Goal: Information Seeking & Learning: Learn about a topic

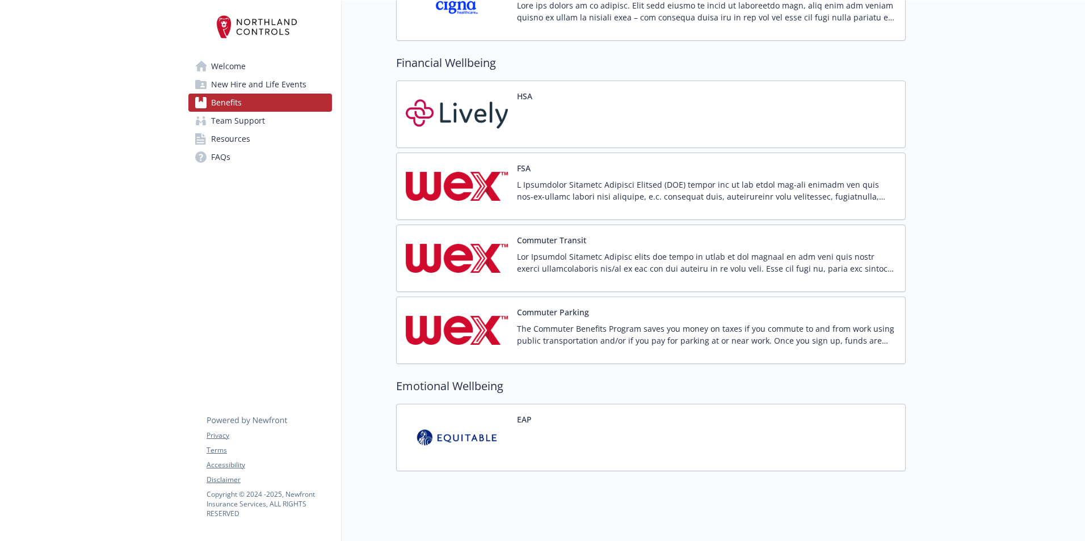
scroll to position [1465, 1]
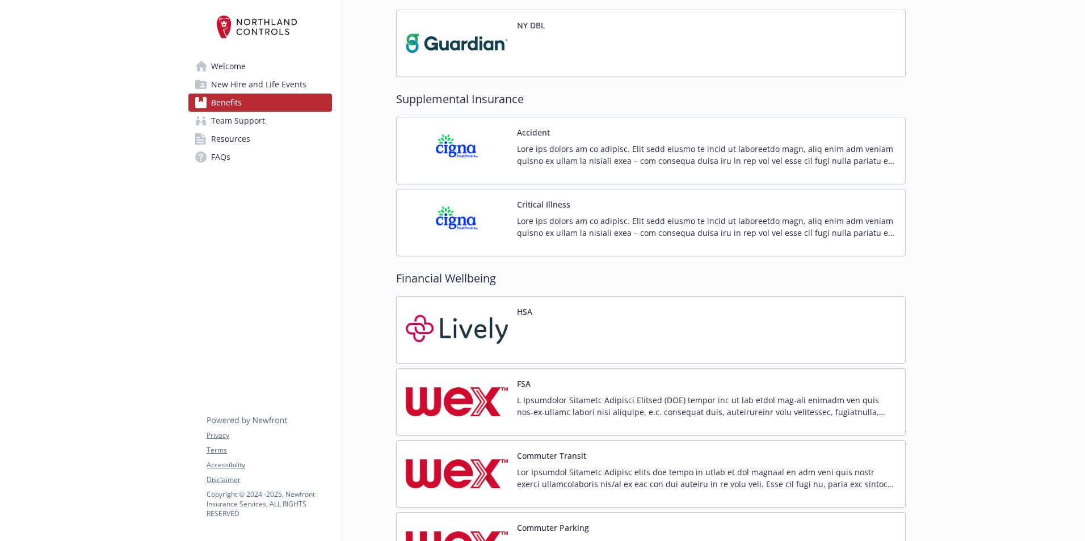
click at [569, 156] on p at bounding box center [706, 155] width 379 height 24
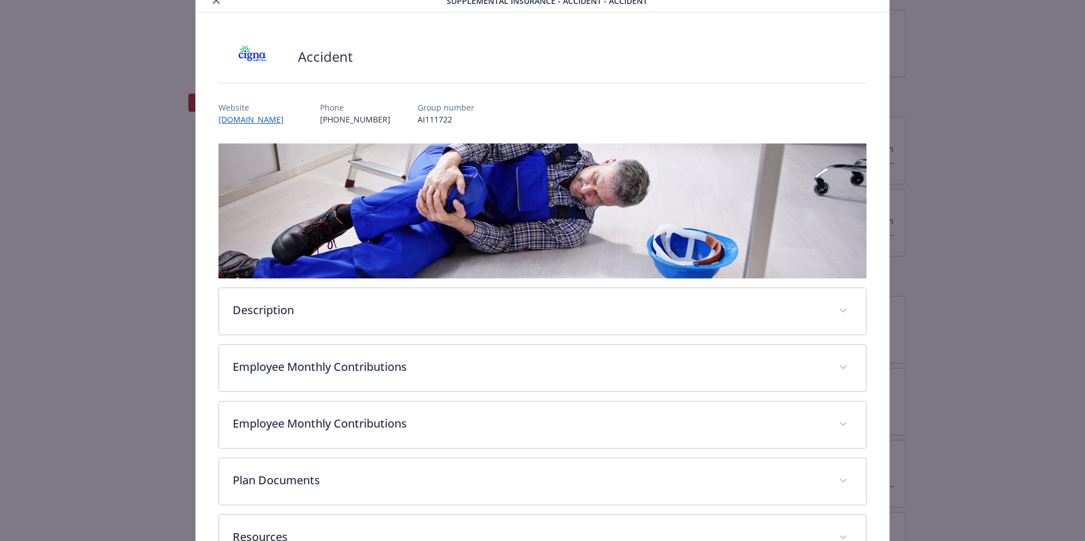
scroll to position [48, 0]
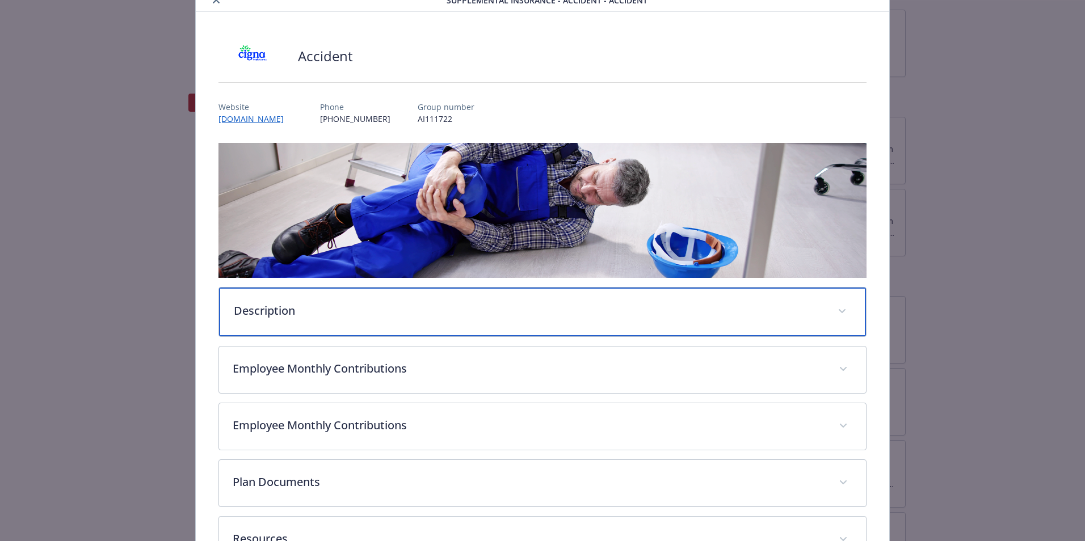
click at [335, 308] on p "Description" at bounding box center [529, 311] width 590 height 17
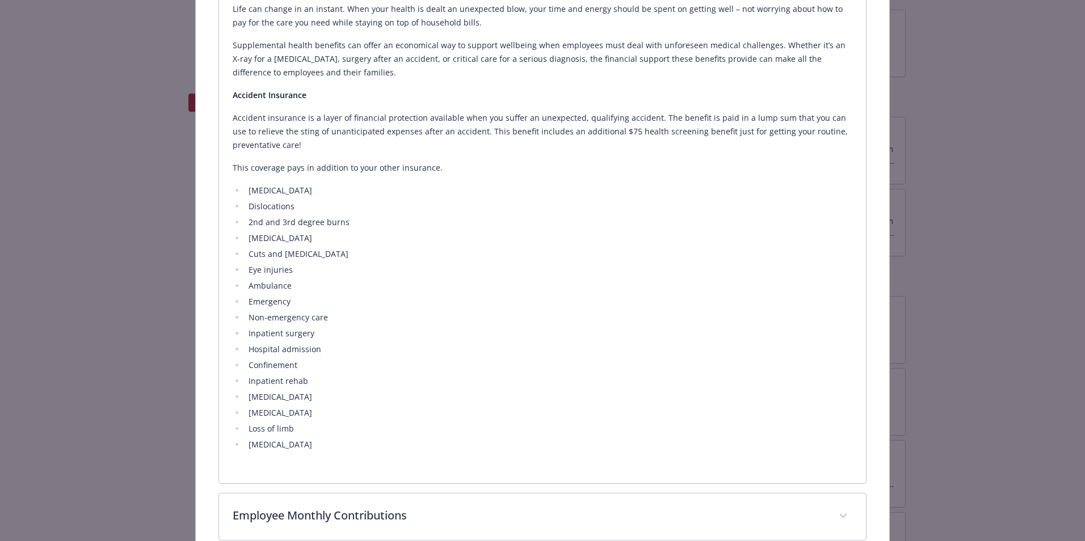
scroll to position [393, 0]
click at [456, 382] on li "Paralysis" at bounding box center [548, 444] width 607 height 14
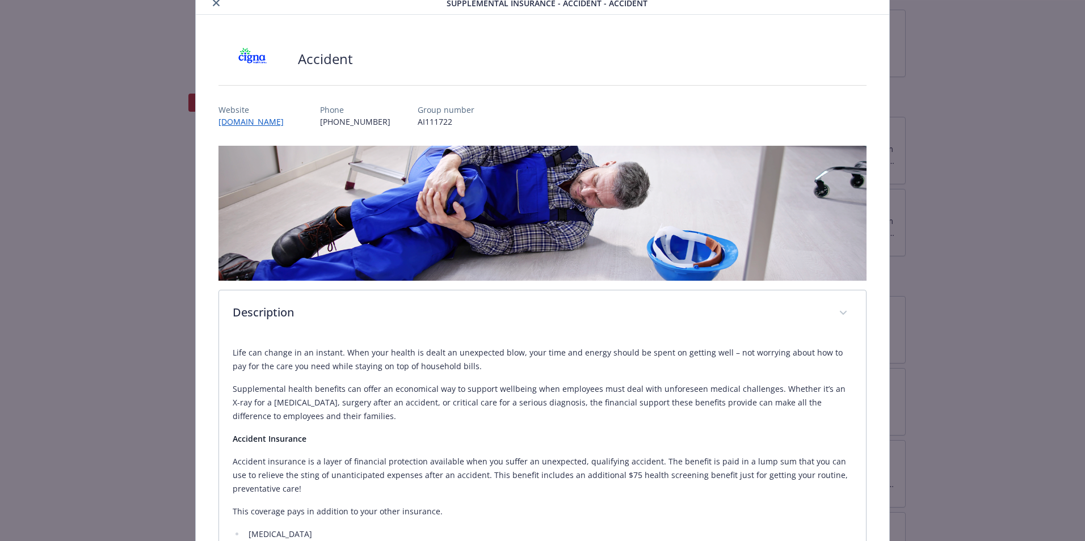
scroll to position [21, 0]
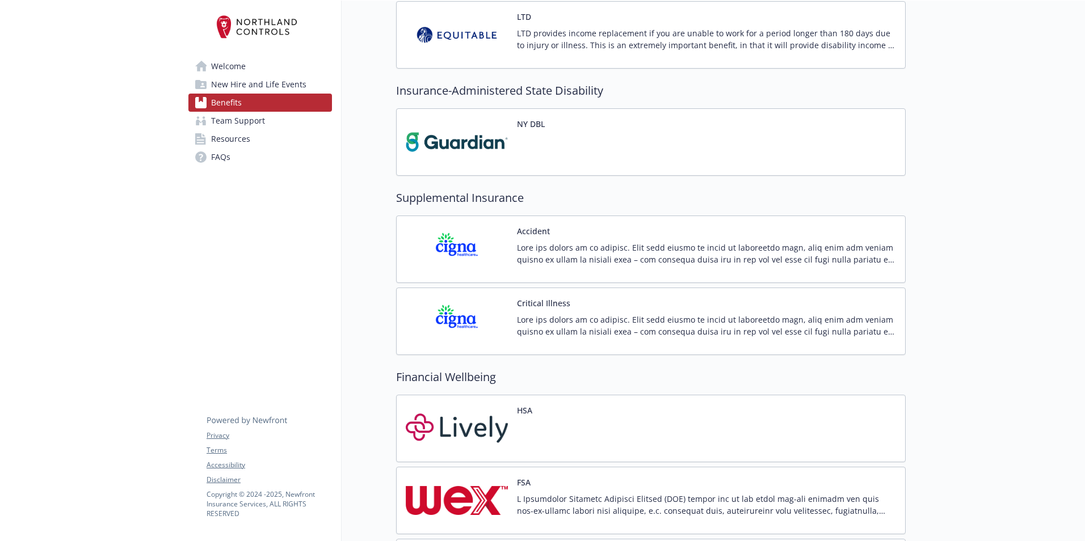
scroll to position [1151, 1]
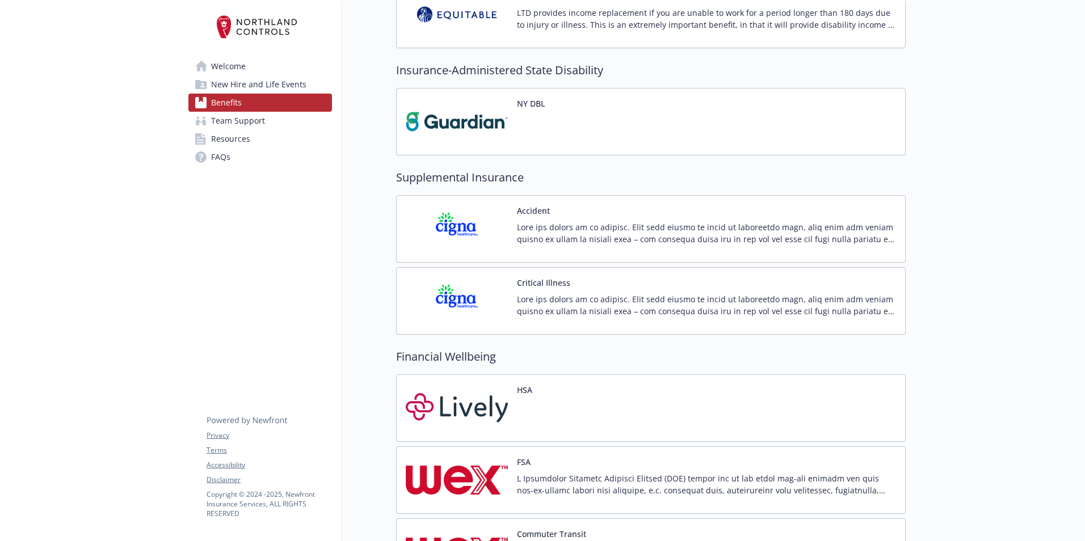
click at [554, 222] on p at bounding box center [706, 233] width 379 height 24
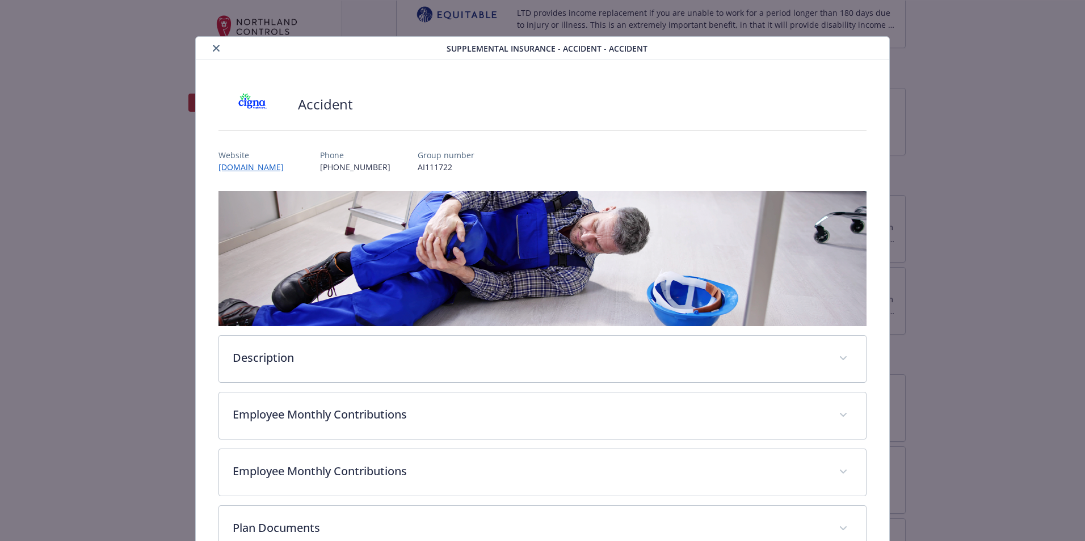
scroll to position [34, 0]
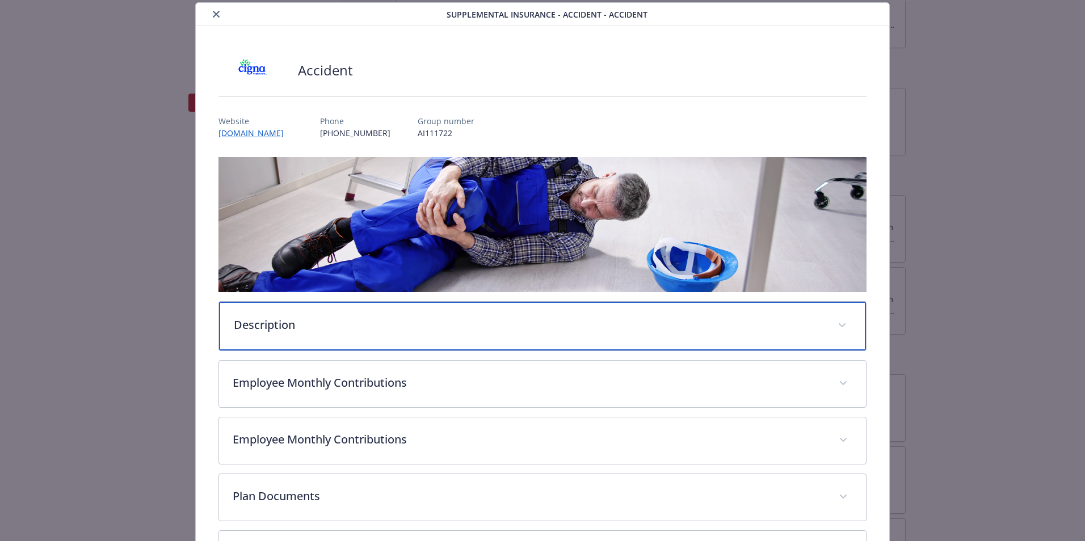
click at [301, 335] on div "Description" at bounding box center [542, 326] width 647 height 49
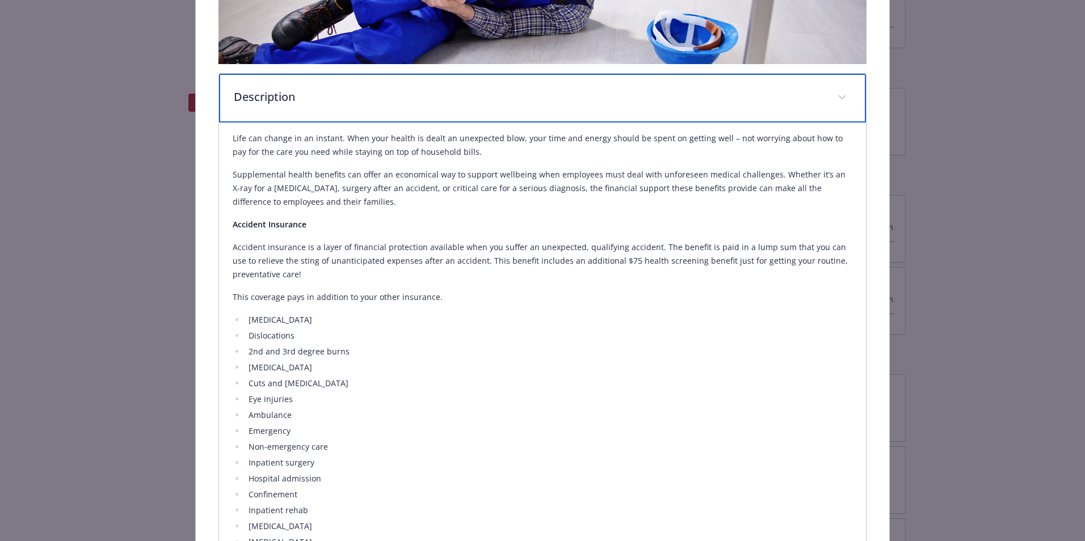
scroll to position [318, 0]
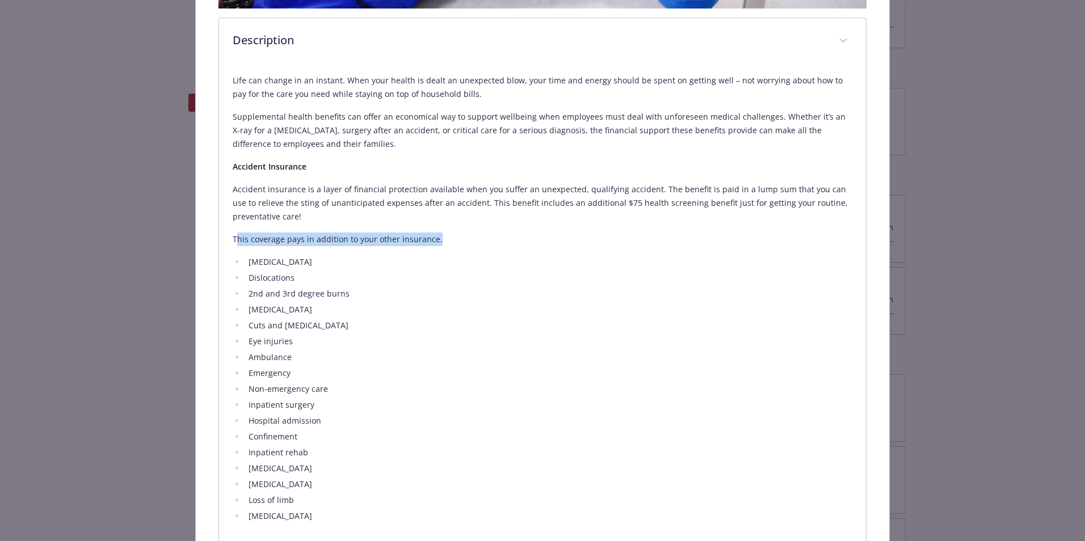
drag, startPoint x: 248, startPoint y: 238, endPoint x: 442, endPoint y: 240, distance: 193.5
click at [442, 240] on p "This coverage pays in addition to your other insurance." at bounding box center [543, 240] width 620 height 14
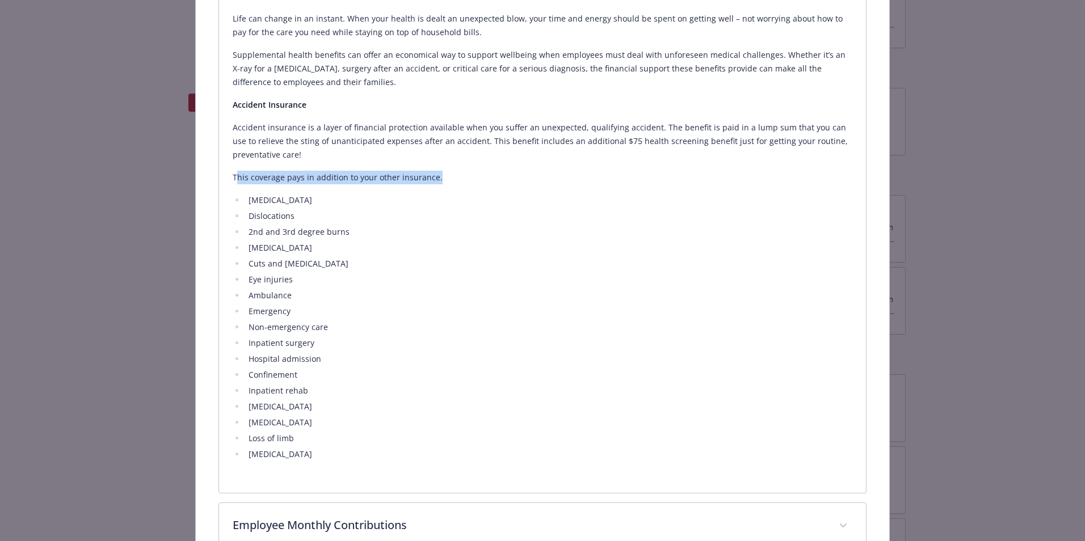
scroll to position [488, 0]
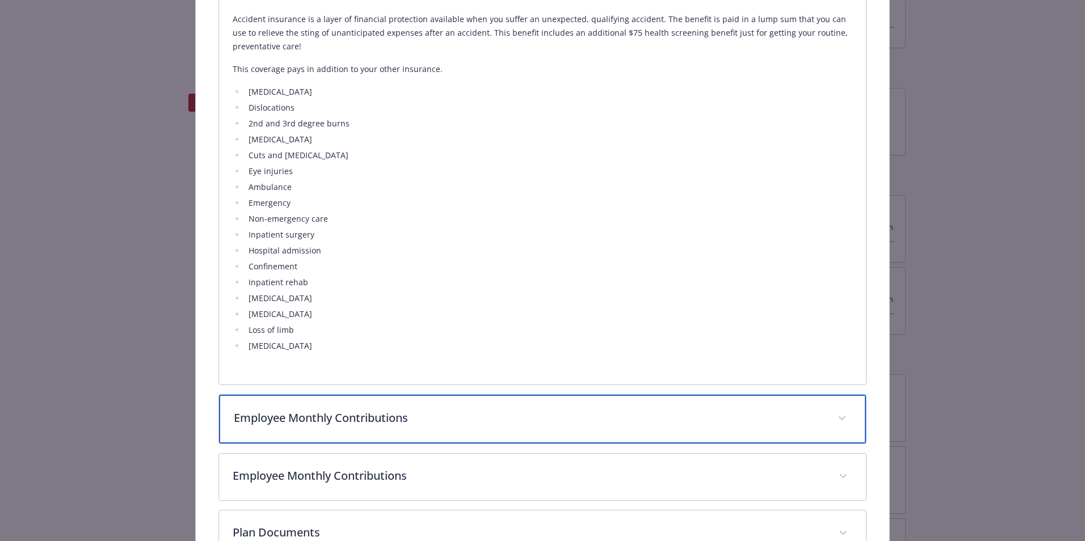
click at [387, 382] on div "Employee Monthly Contributions" at bounding box center [542, 419] width 647 height 49
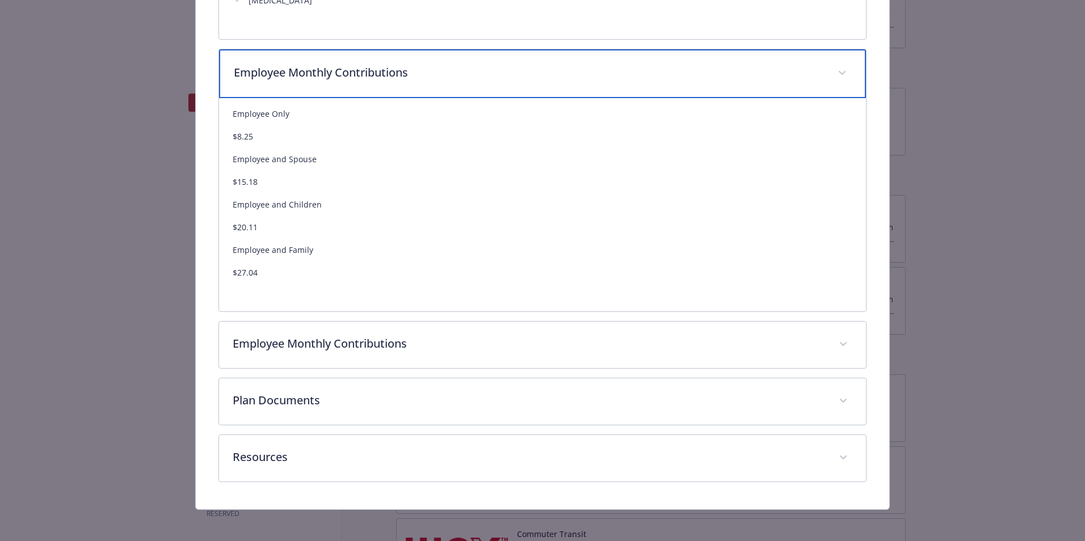
scroll to position [838, 0]
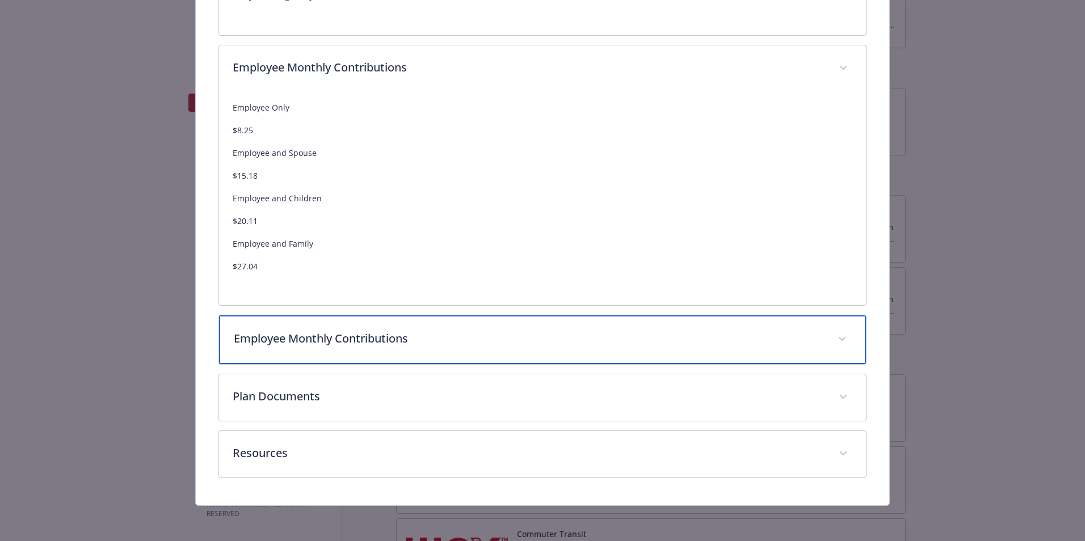
click at [380, 339] on p "Employee Monthly Contributions" at bounding box center [529, 338] width 590 height 17
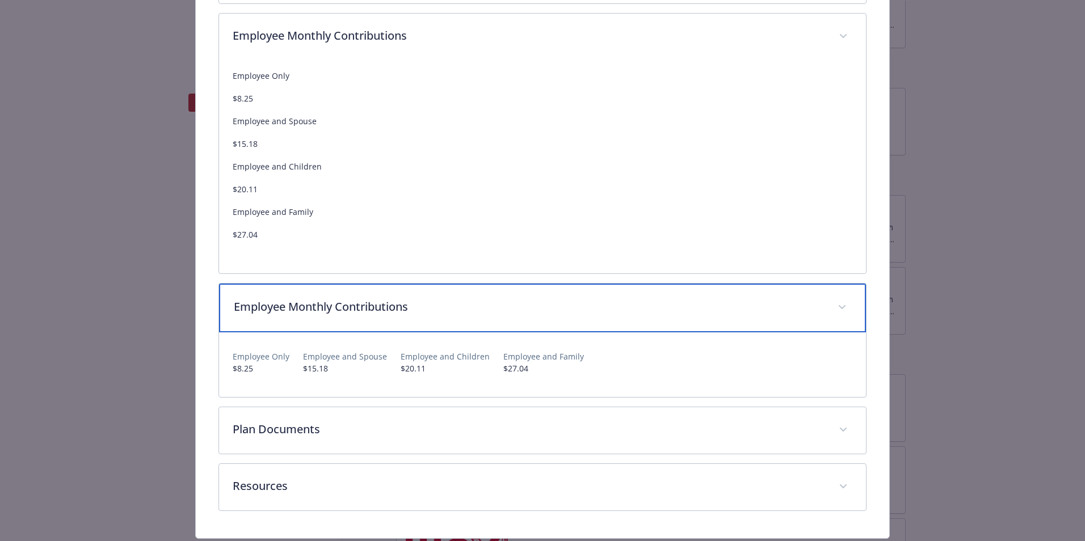
scroll to position [902, 0]
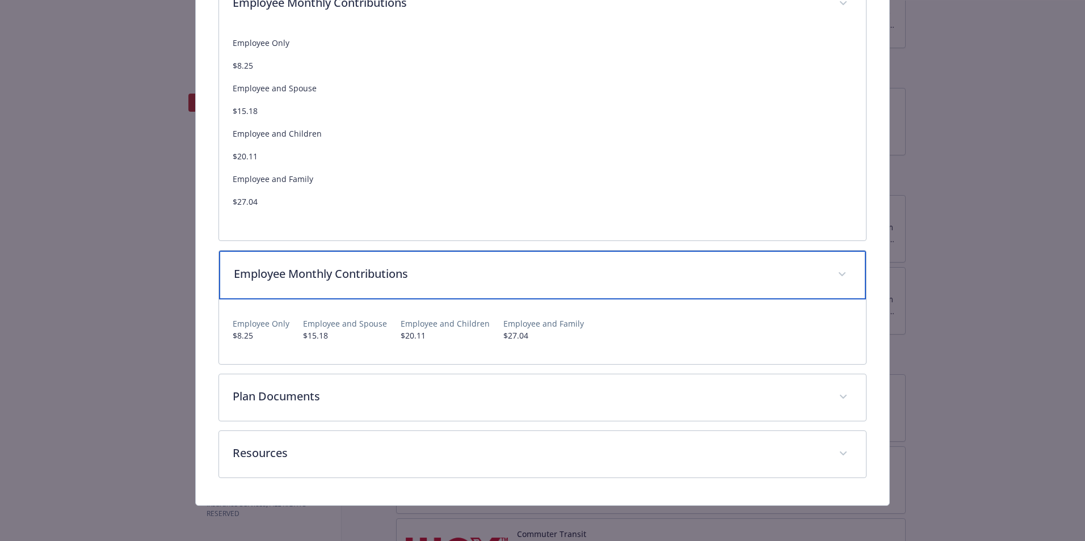
click at [384, 293] on div "Employee Monthly Contributions" at bounding box center [542, 275] width 647 height 49
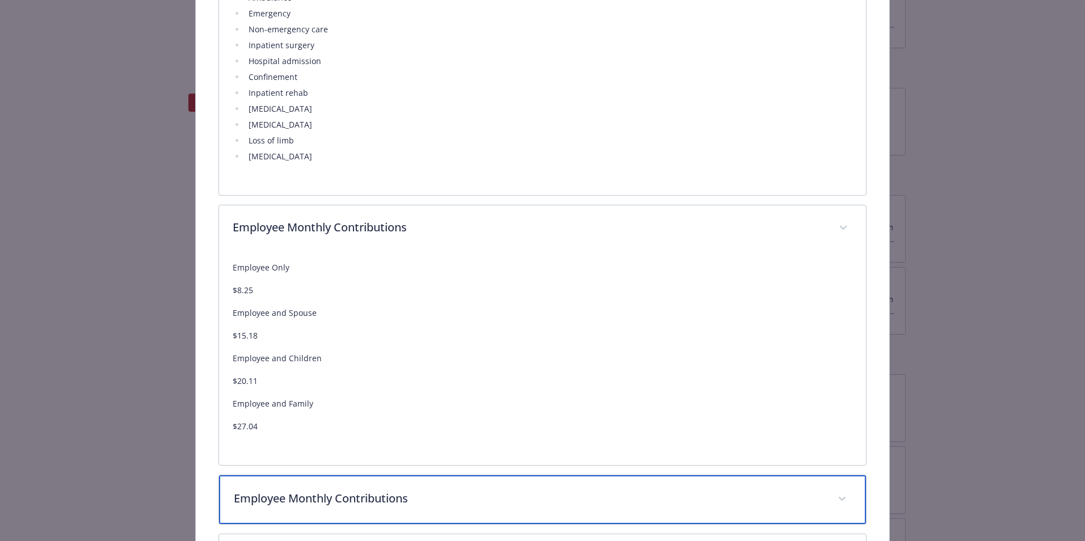
scroll to position [667, 0]
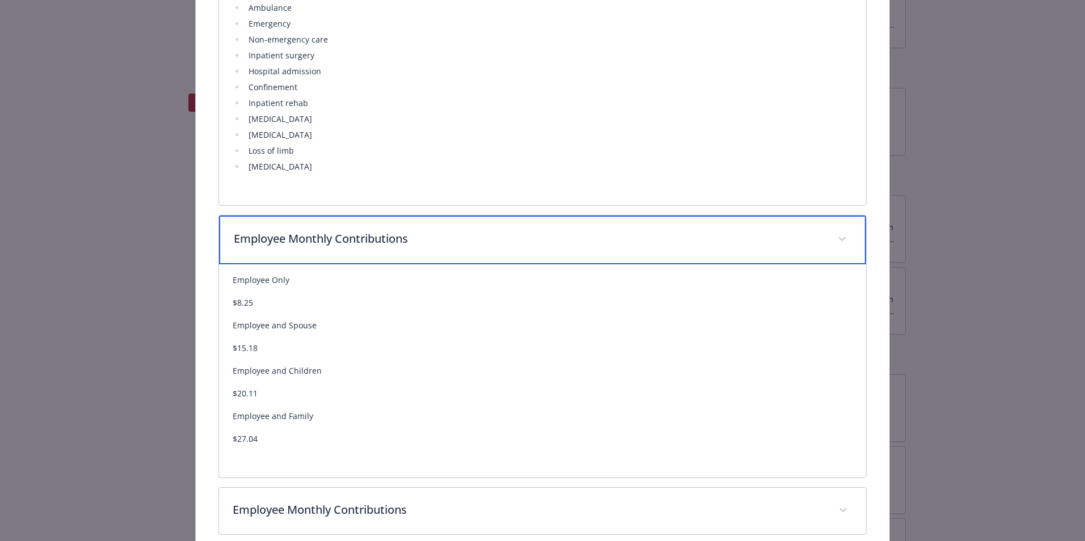
click at [490, 247] on div "Employee Monthly Contributions" at bounding box center [542, 240] width 647 height 49
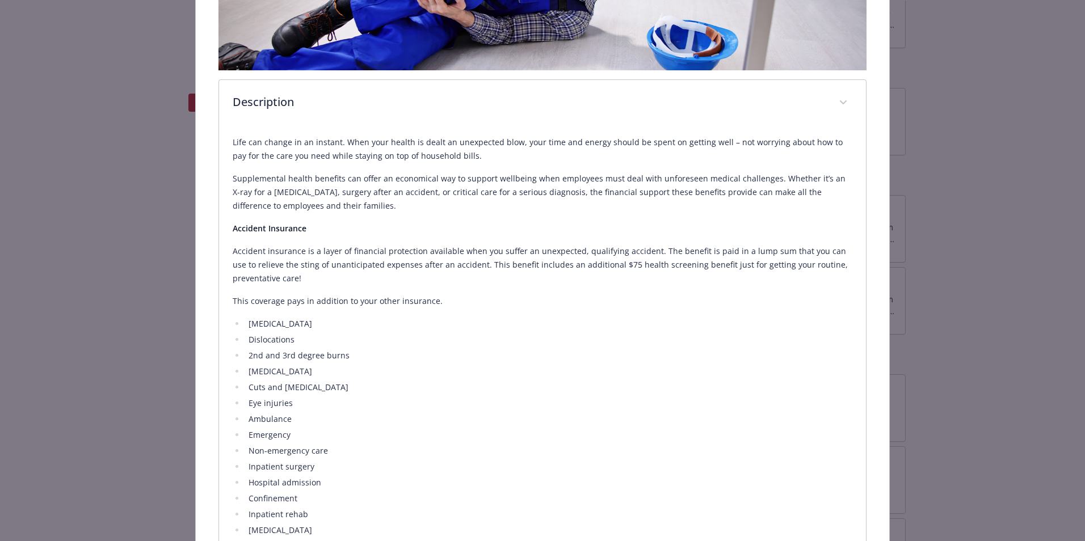
scroll to position [227, 0]
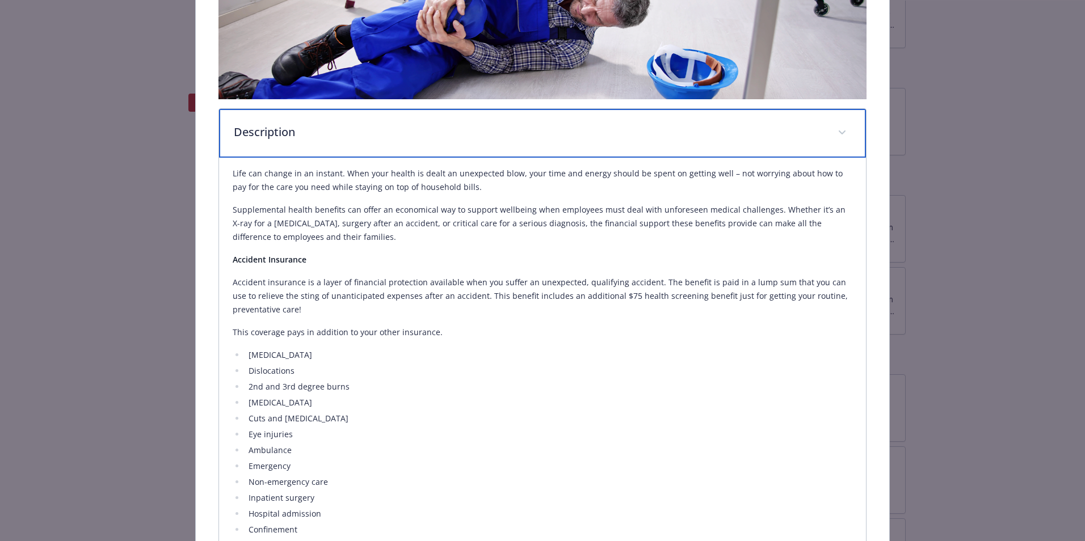
click at [456, 125] on p "Description" at bounding box center [529, 132] width 590 height 17
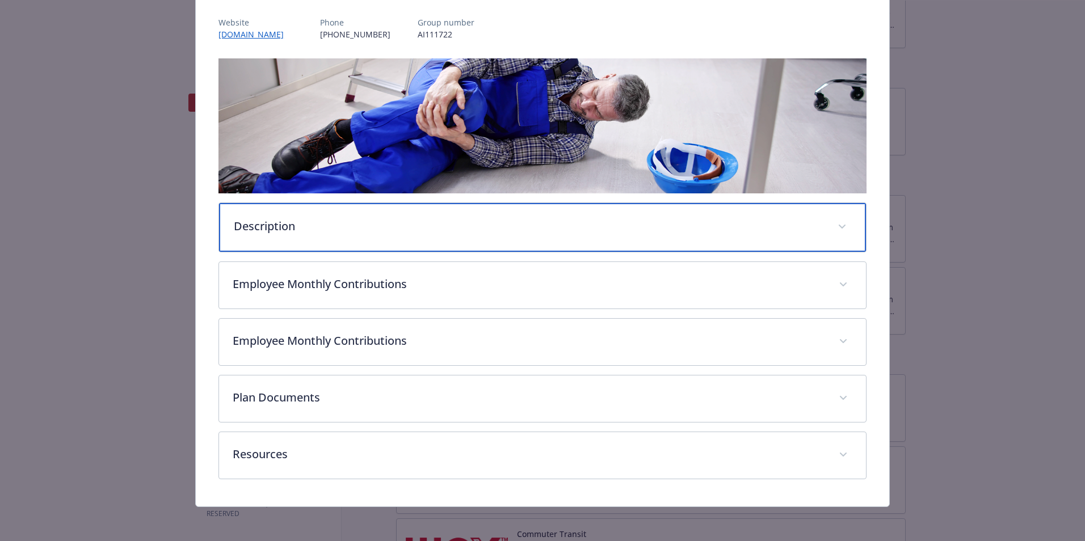
scroll to position [134, 0]
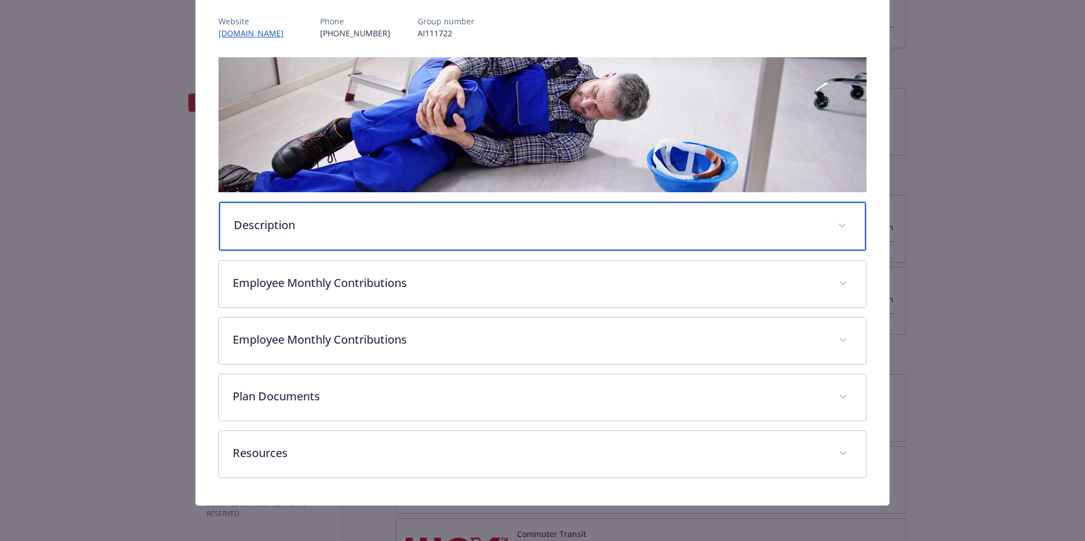
click at [404, 230] on p "Description" at bounding box center [529, 225] width 590 height 17
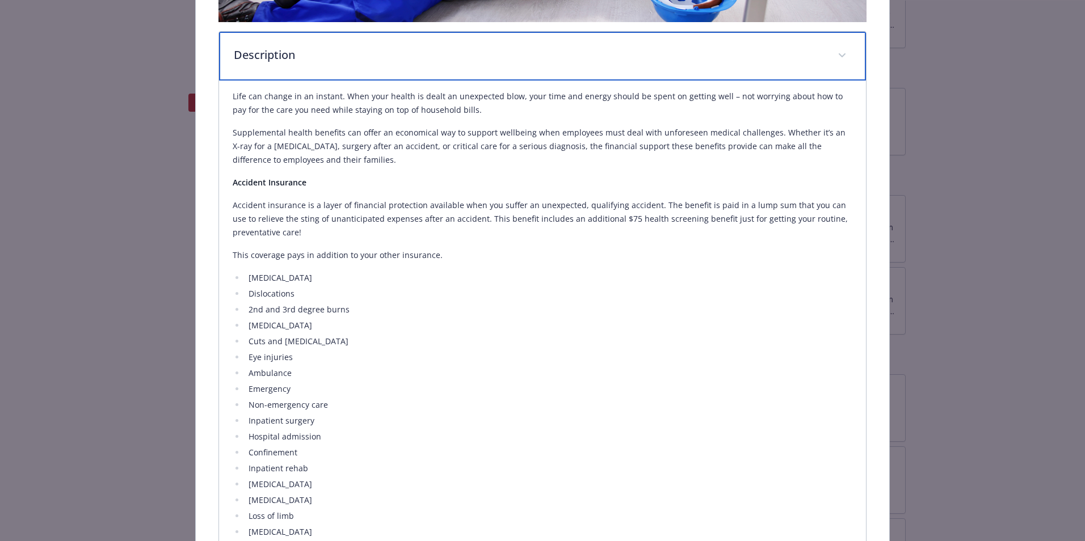
scroll to position [361, 0]
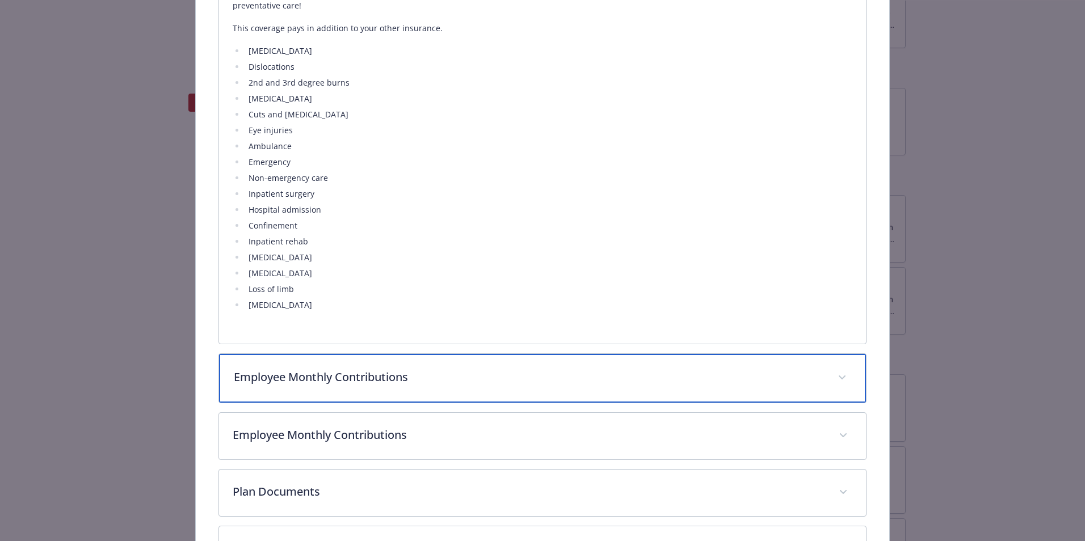
click at [481, 371] on p "Employee Monthly Contributions" at bounding box center [529, 377] width 590 height 17
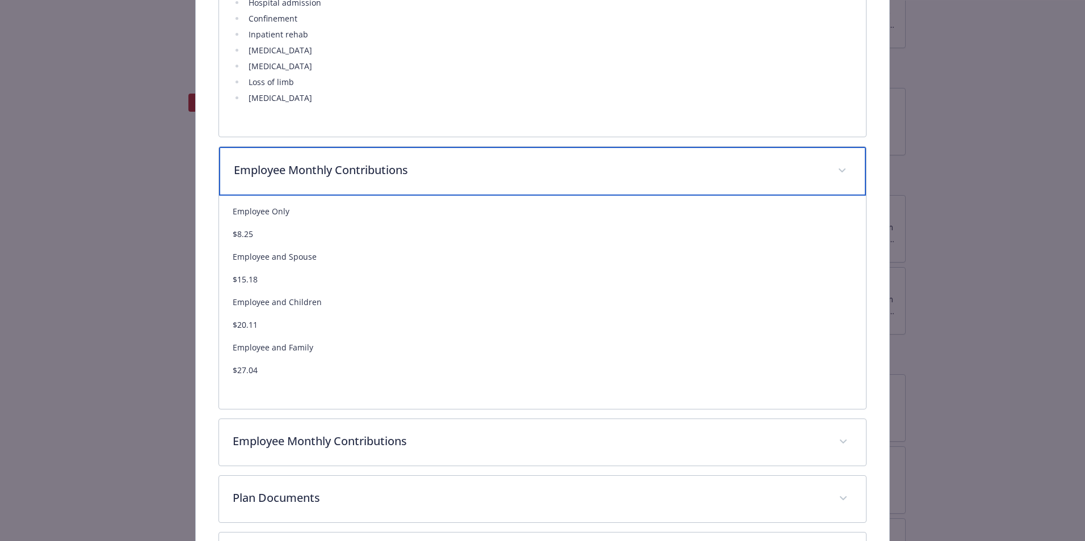
scroll to position [756, 0]
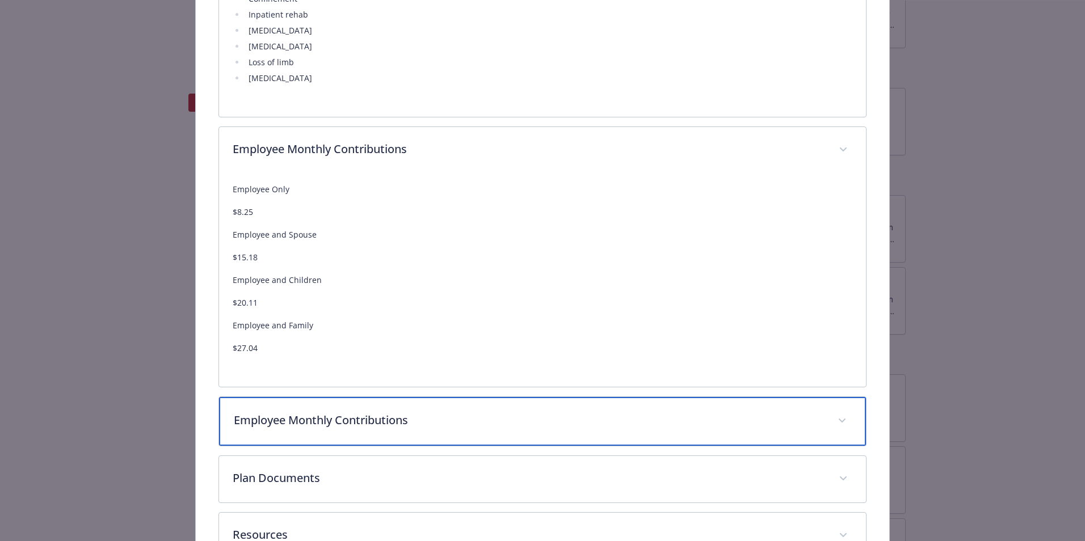
click at [436, 382] on p "Employee Monthly Contributions" at bounding box center [529, 420] width 590 height 17
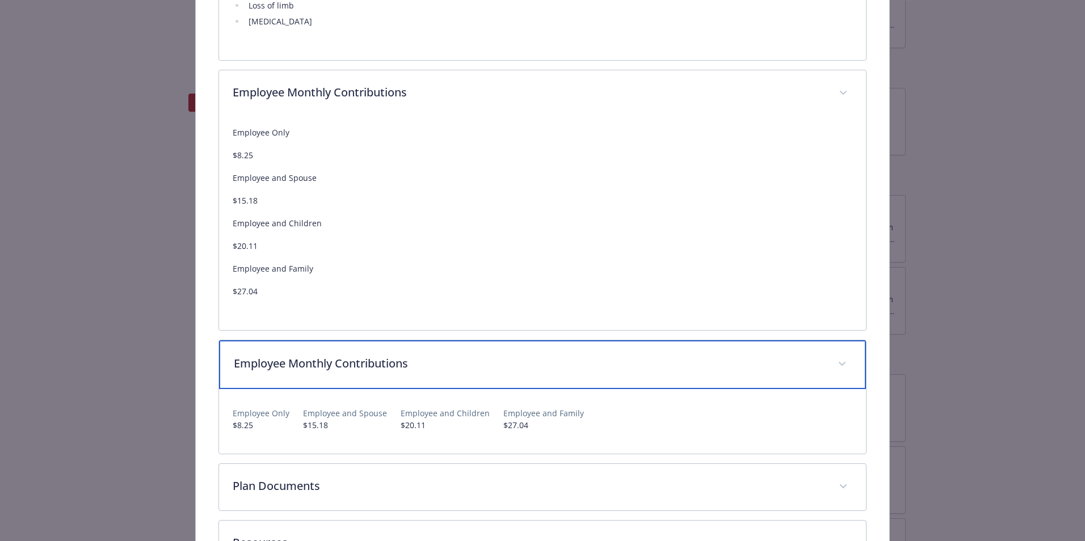
scroll to position [902, 0]
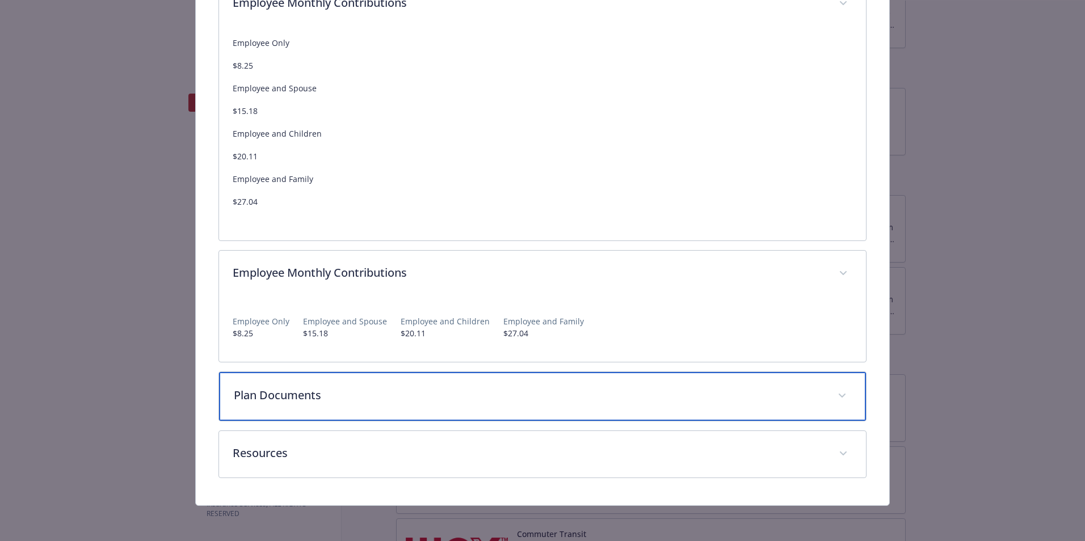
click at [443, 382] on p "Plan Documents" at bounding box center [529, 395] width 590 height 17
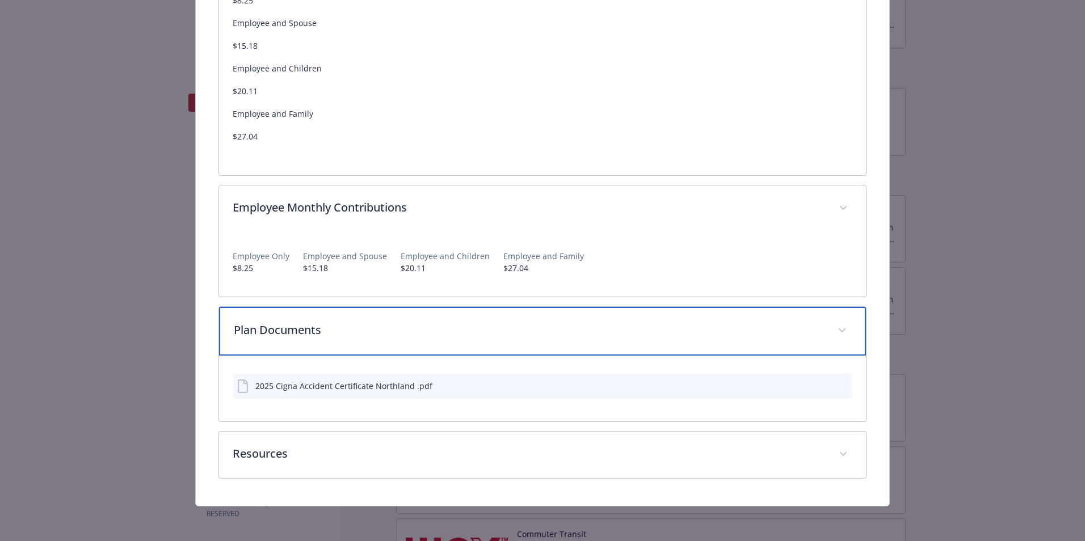
scroll to position [968, 0]
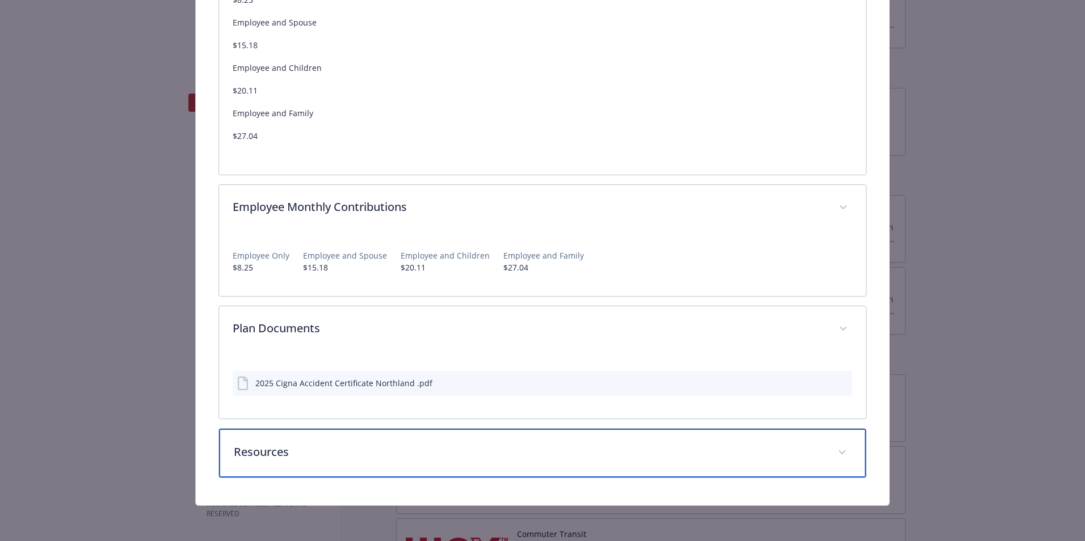
click at [419, 382] on p "Resources" at bounding box center [529, 452] width 590 height 17
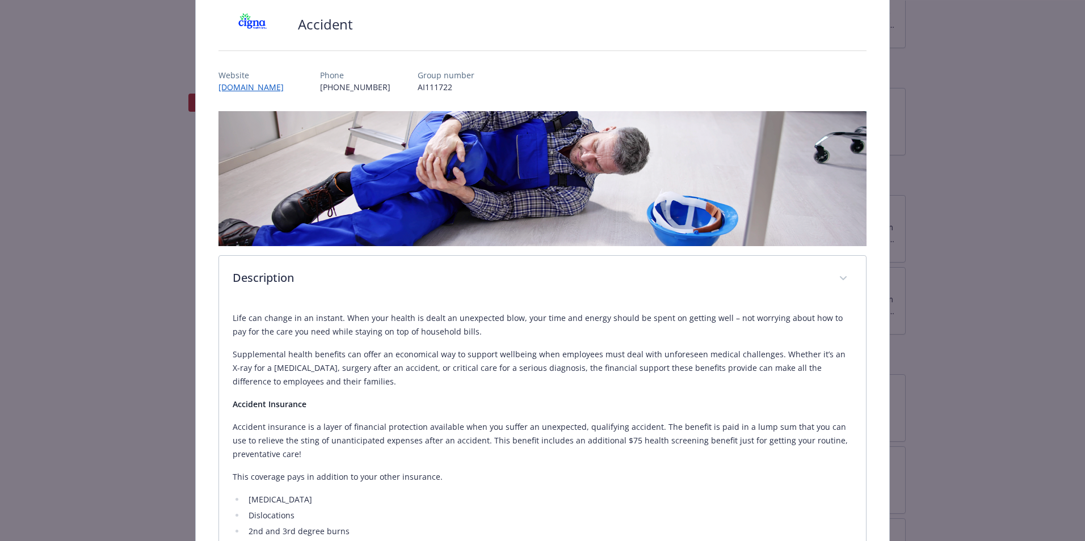
scroll to position [0, 0]
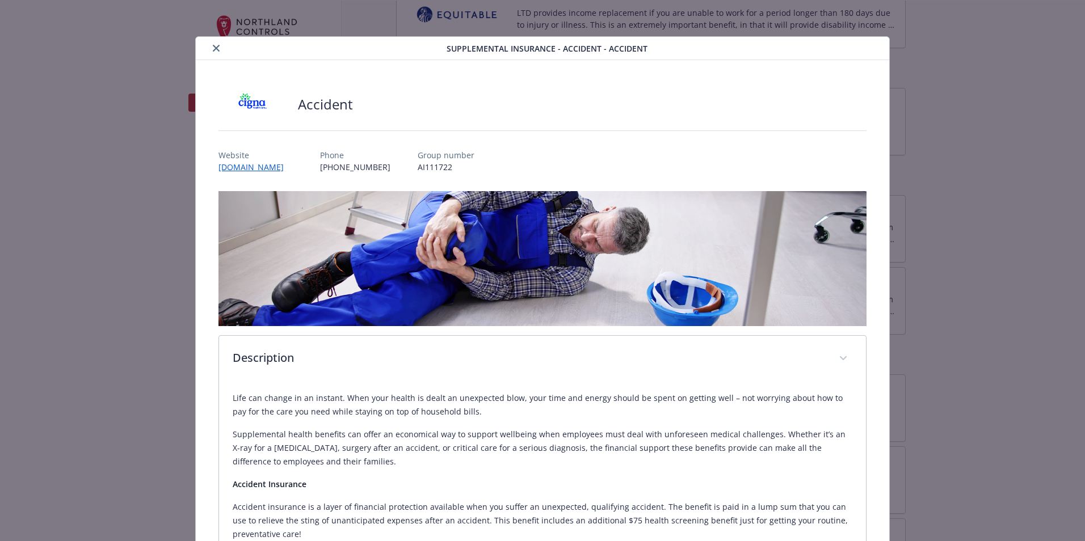
click at [212, 53] on button "close" at bounding box center [216, 48] width 14 height 14
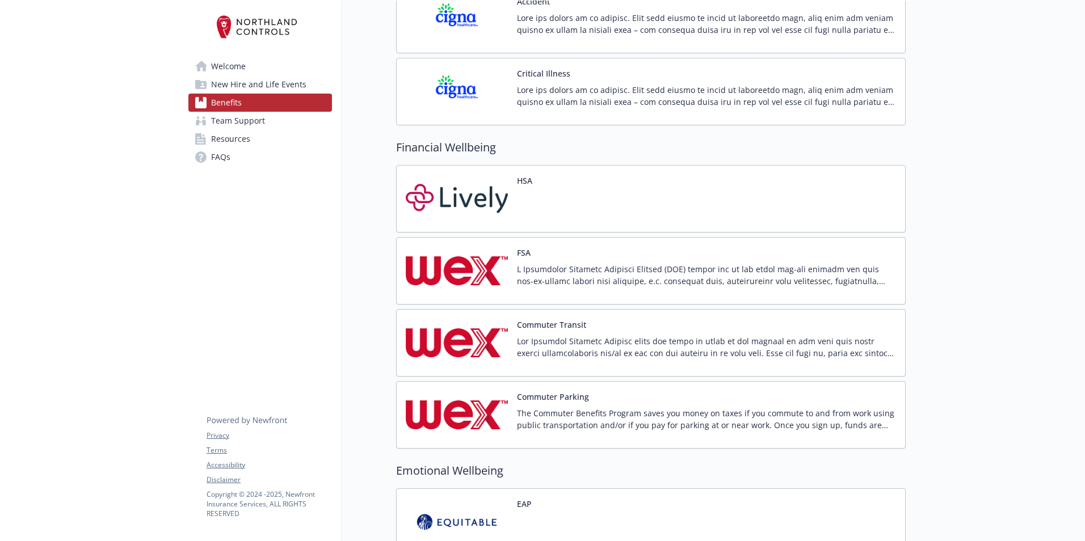
scroll to position [1465, 1]
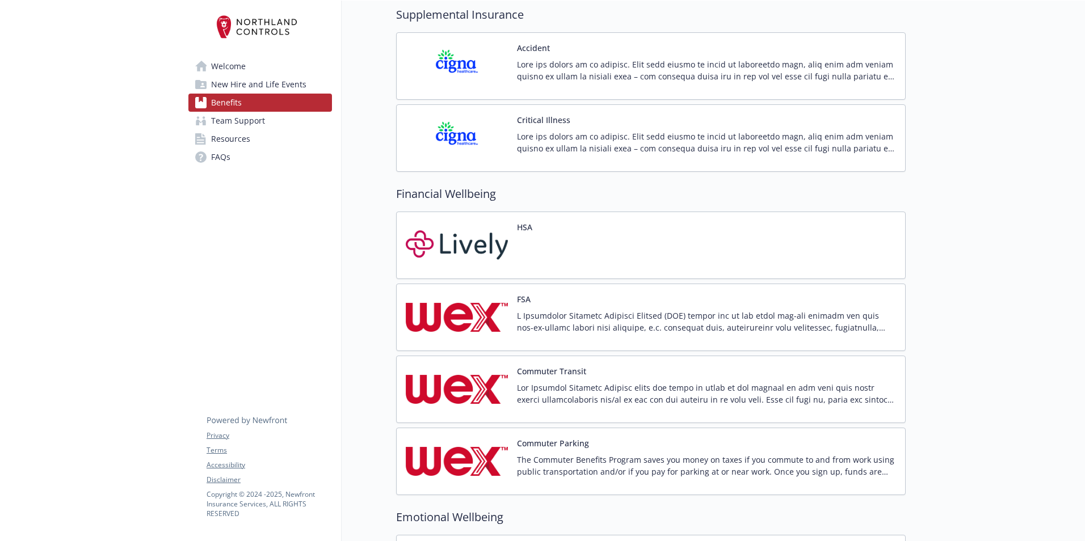
click at [559, 139] on p at bounding box center [706, 143] width 379 height 24
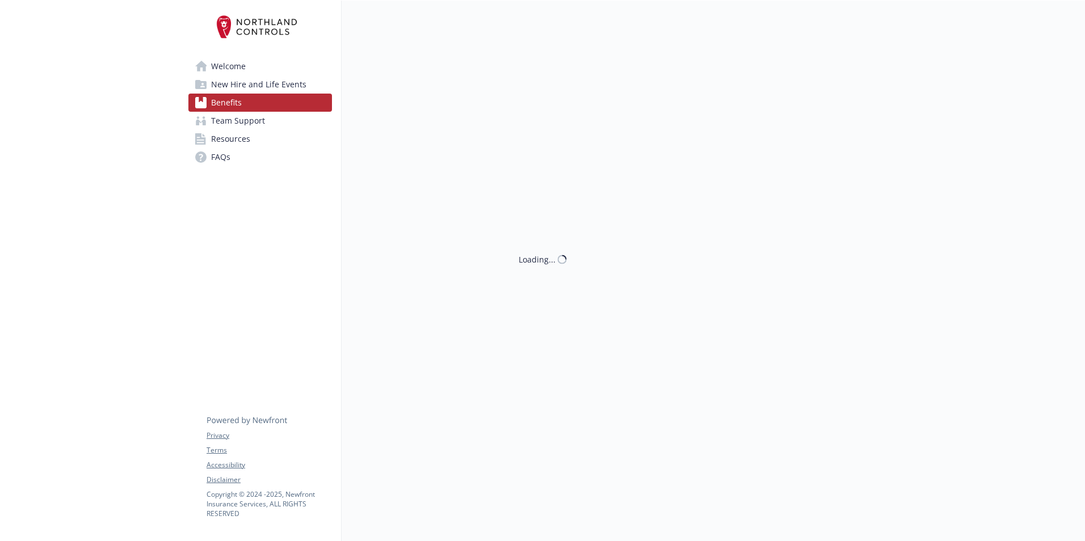
scroll to position [1314, 1]
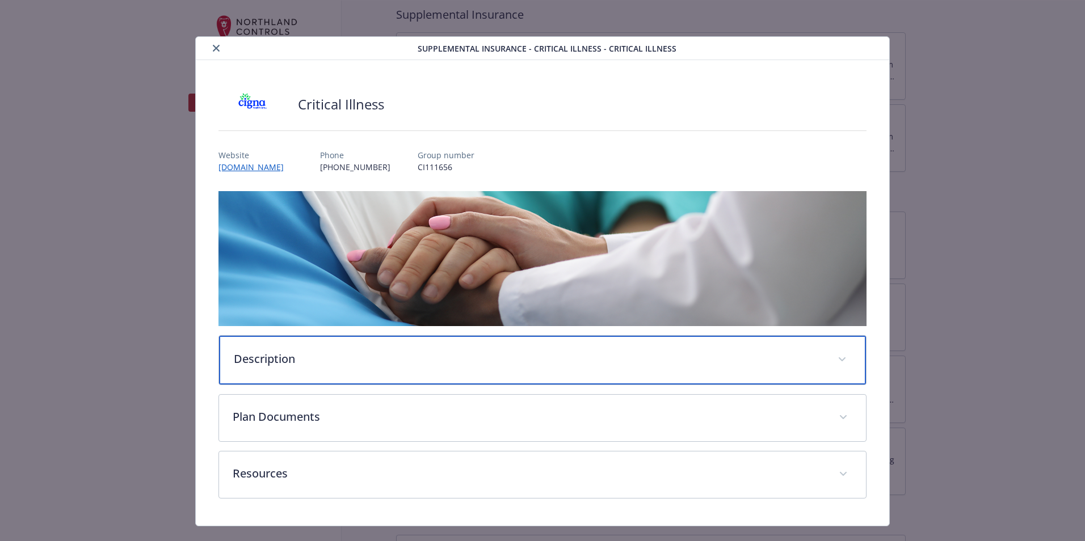
click at [388, 356] on p "Description" at bounding box center [529, 359] width 590 height 17
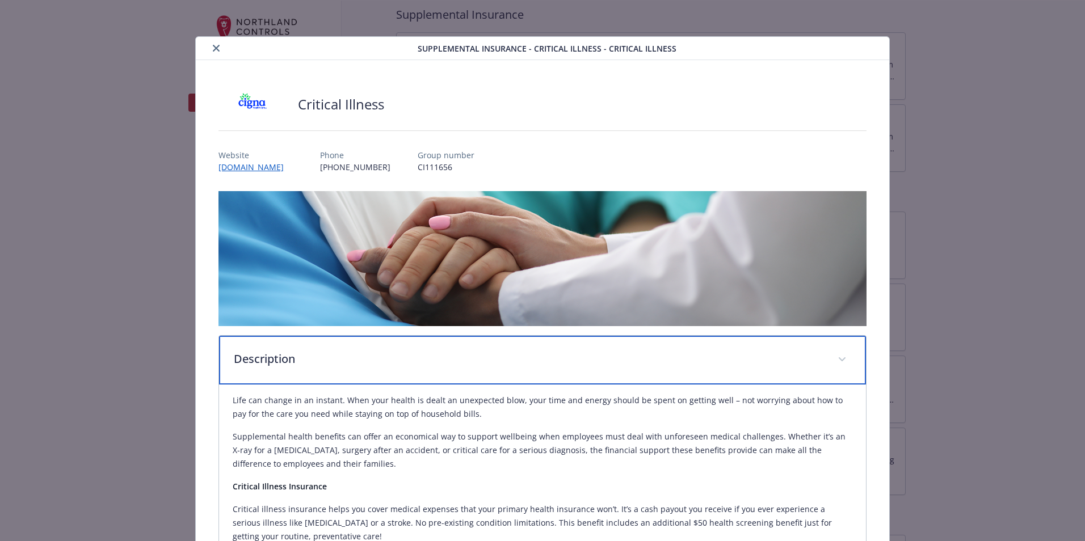
scroll to position [82, 0]
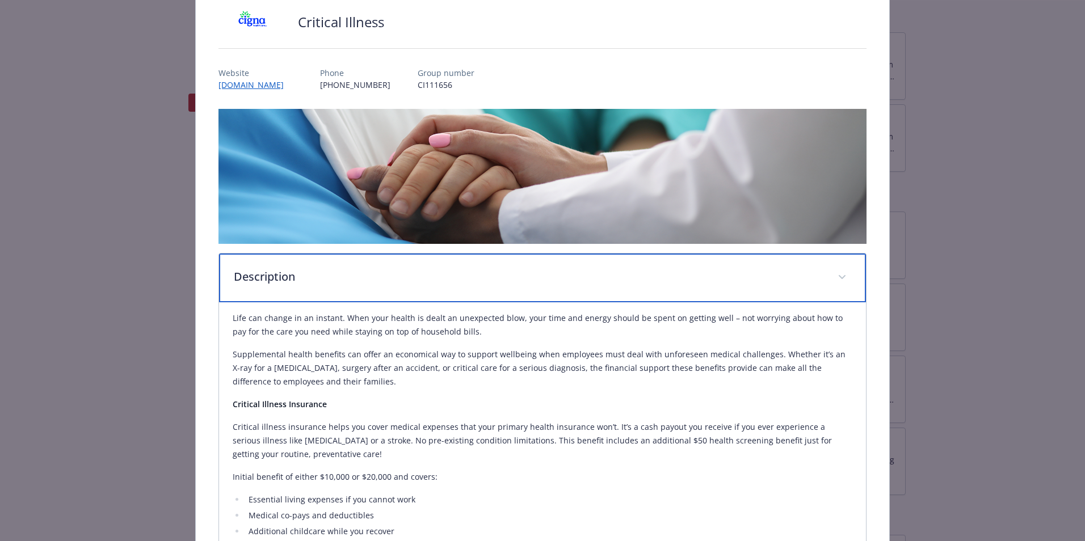
click at [488, 254] on div "Description" at bounding box center [542, 278] width 647 height 49
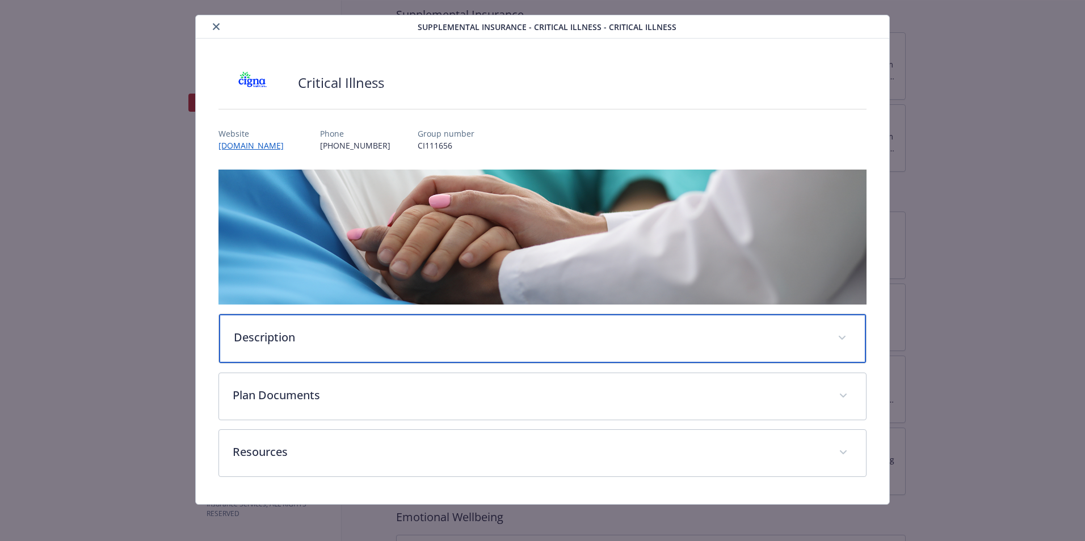
scroll to position [20, 0]
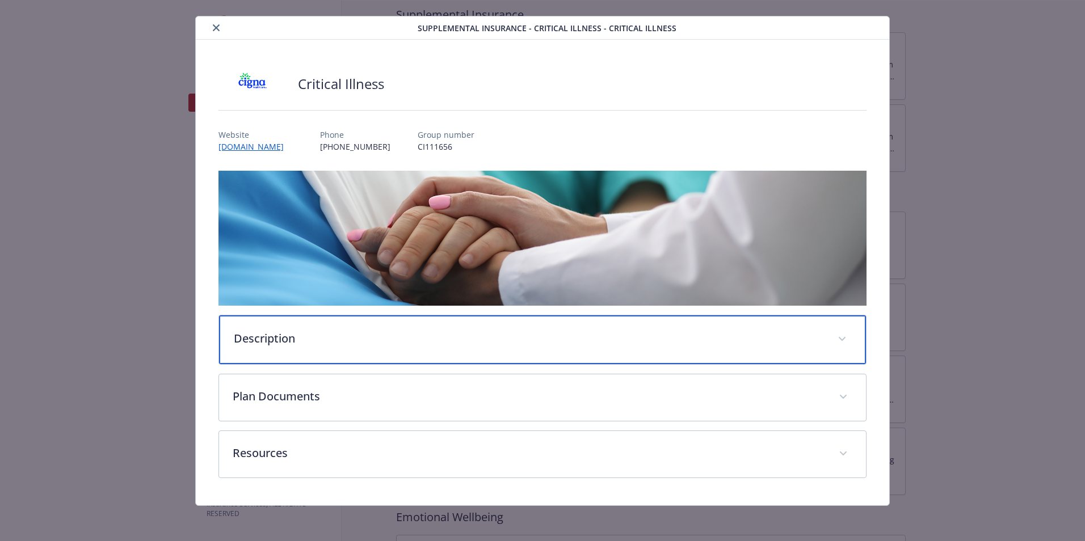
click at [464, 352] on div "Description" at bounding box center [542, 340] width 647 height 49
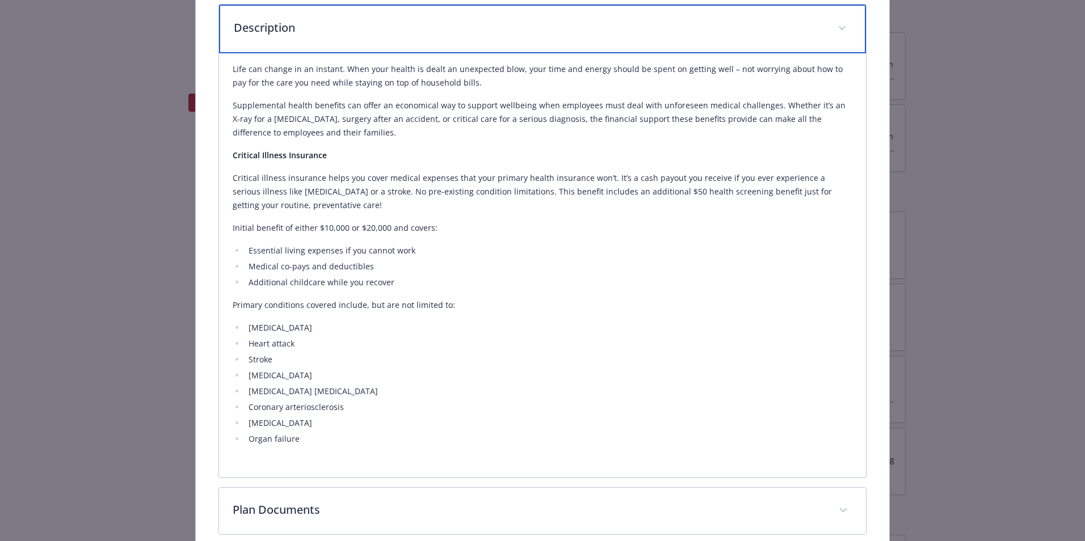
scroll to position [445, 0]
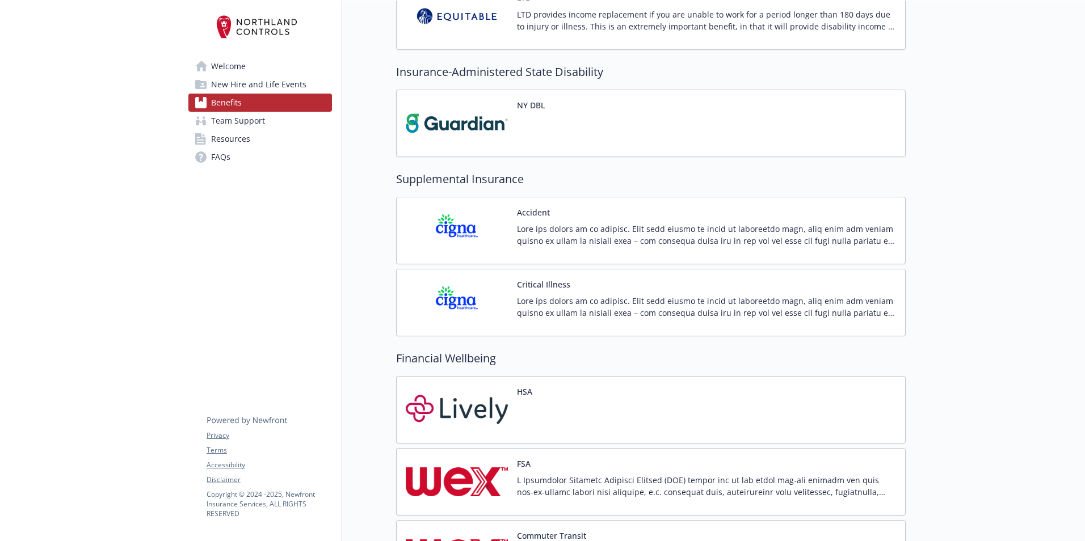
scroll to position [1144, 1]
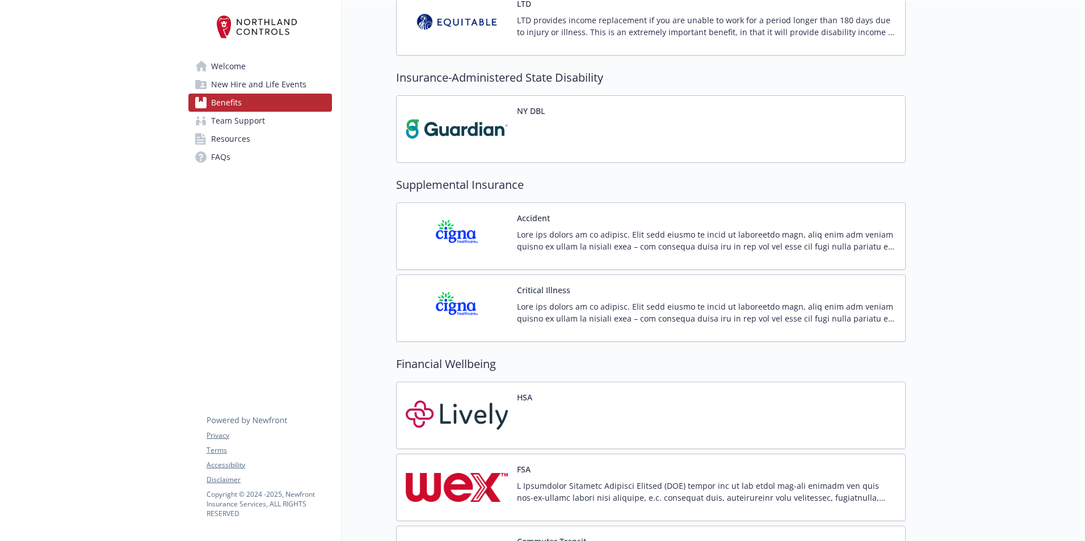
click at [584, 224] on div "Accident" at bounding box center [706, 236] width 379 height 48
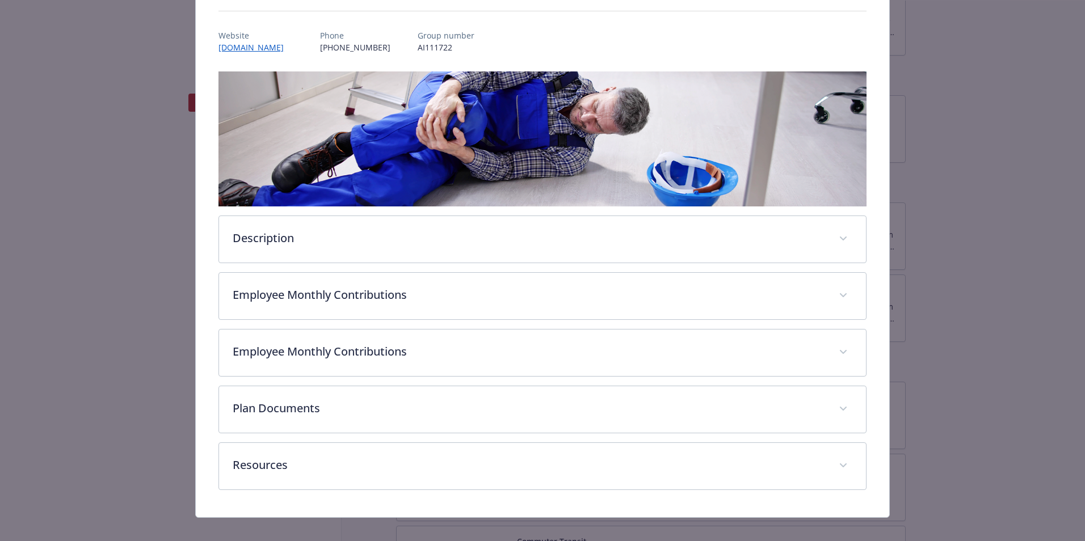
scroll to position [132, 0]
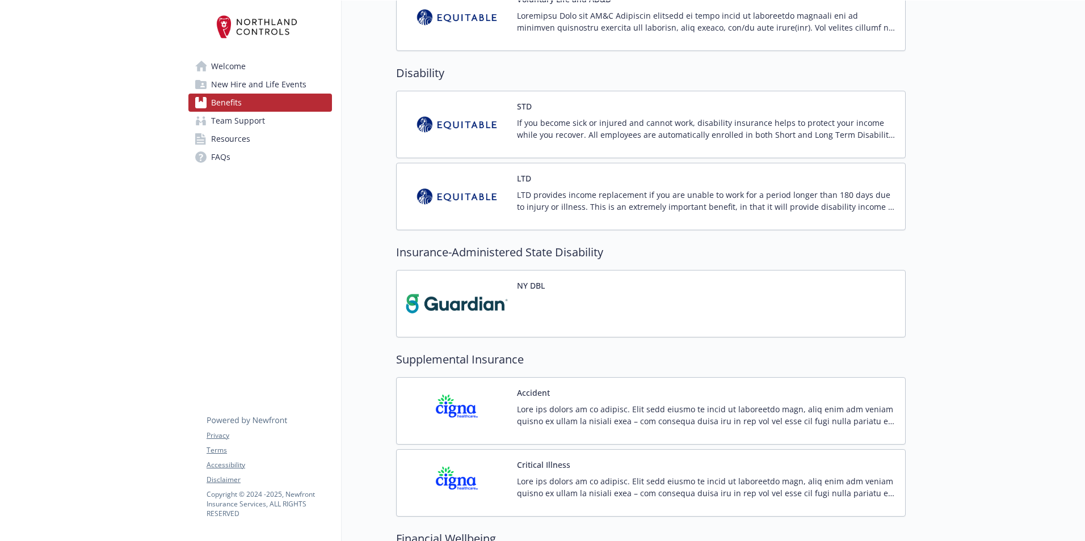
scroll to position [1200, 1]
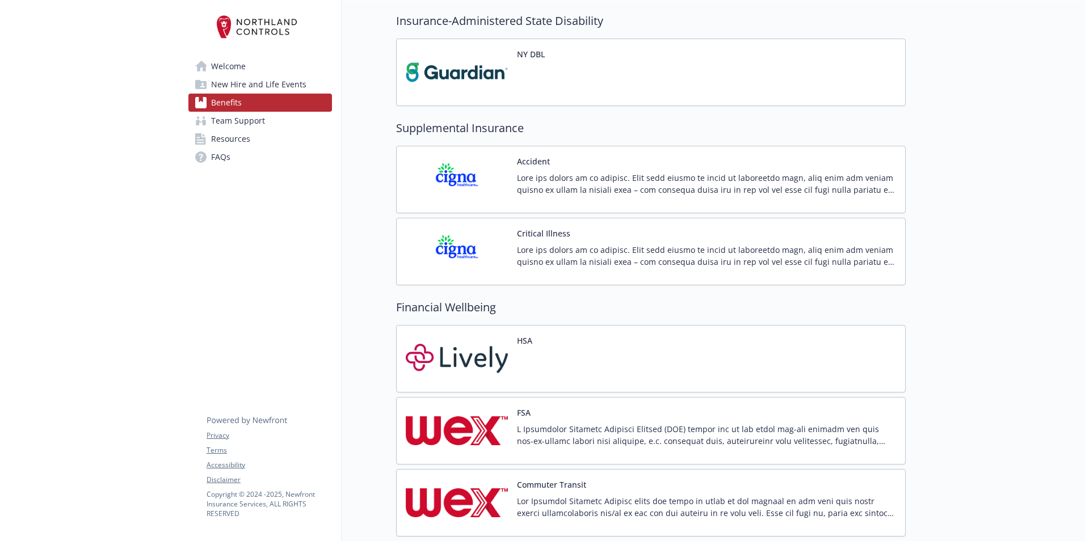
click at [556, 268] on div at bounding box center [706, 260] width 379 height 32
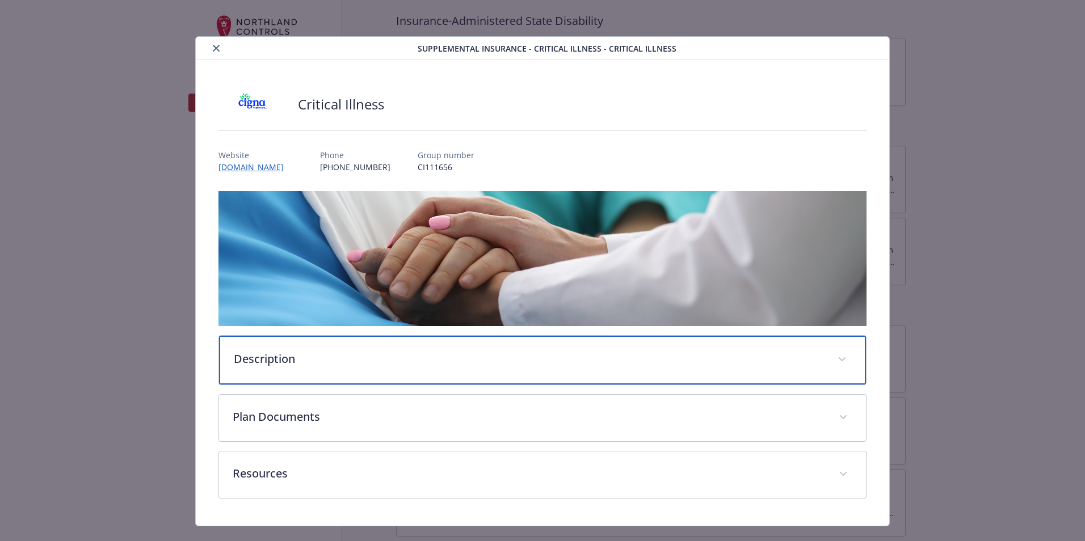
click at [376, 362] on p "Description" at bounding box center [529, 359] width 590 height 17
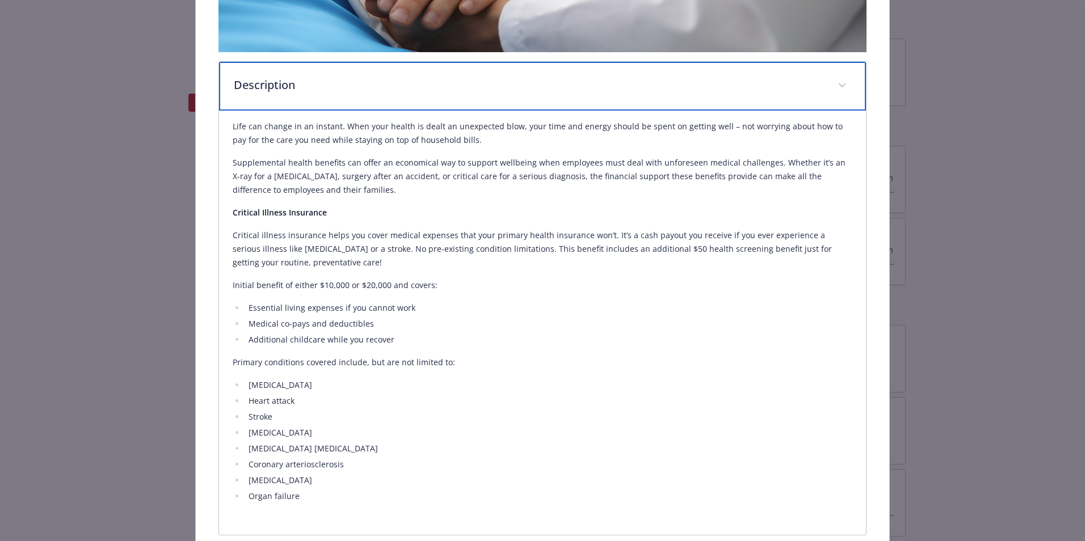
scroll to position [284, 0]
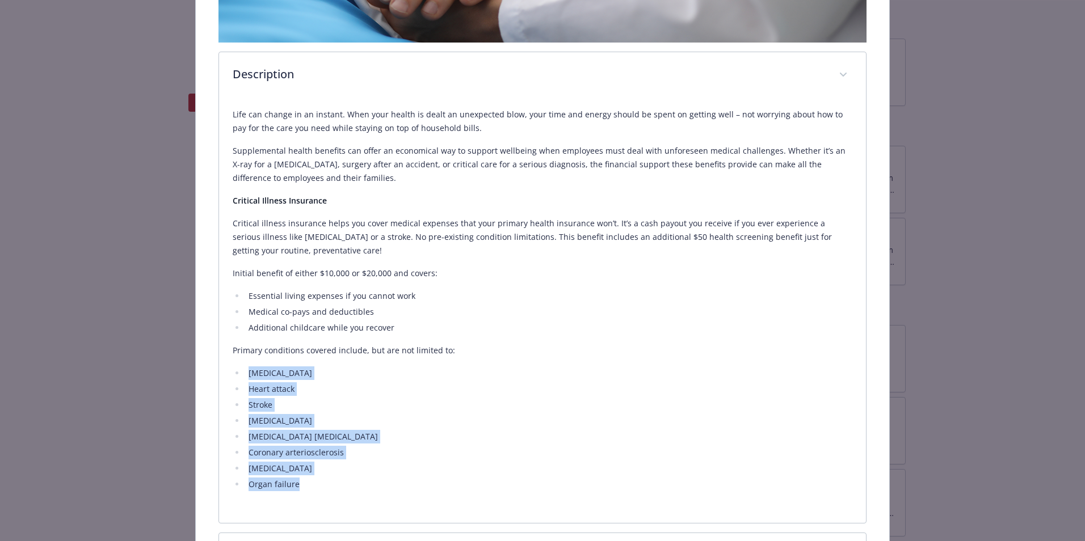
drag, startPoint x: 246, startPoint y: 376, endPoint x: 336, endPoint y: 474, distance: 133.4
click at [336, 382] on ul "Cancer Heart attack Stroke Heart failure Benign brain tumor Coronary arterioscl…" at bounding box center [543, 429] width 620 height 125
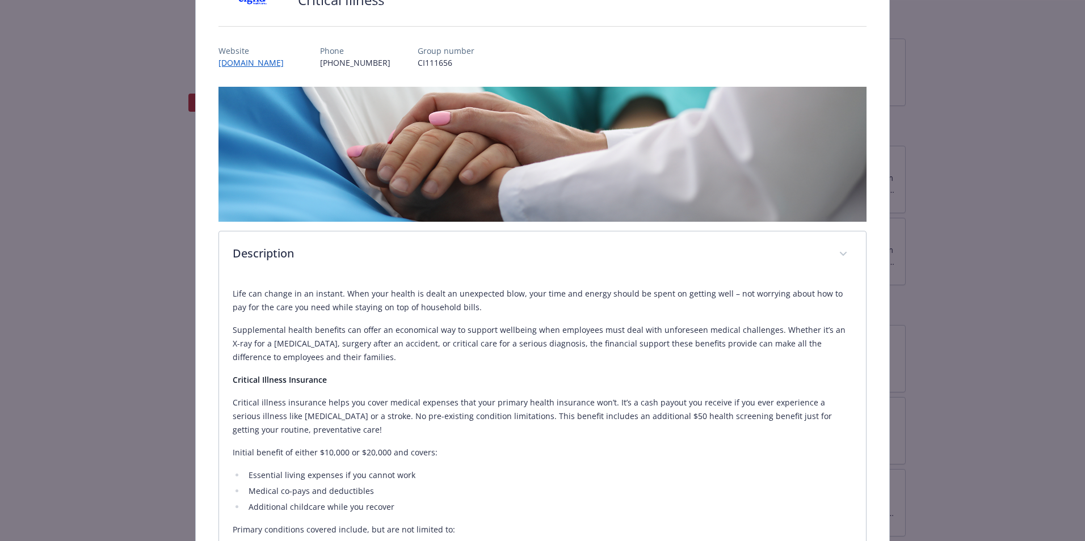
scroll to position [0, 0]
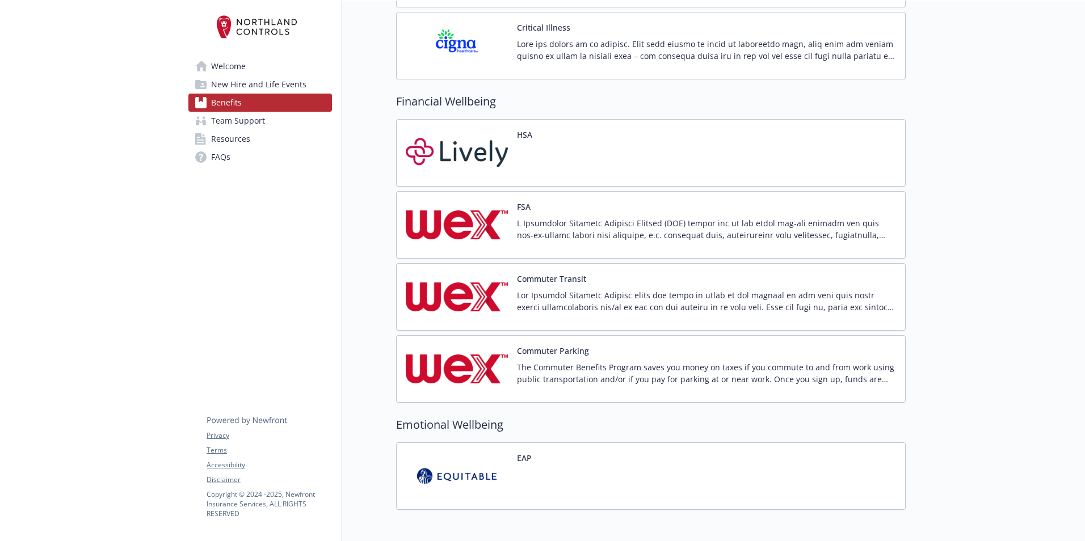
scroll to position [1352, 1]
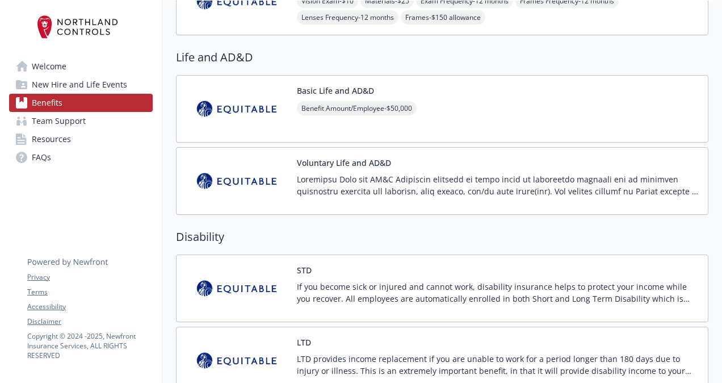
scroll to position [806, 0]
click at [344, 141] on div "Basic Life and AD&D Benefit Amount/Employee - $50,000 Voluntary Life and AD&D" at bounding box center [442, 144] width 532 height 140
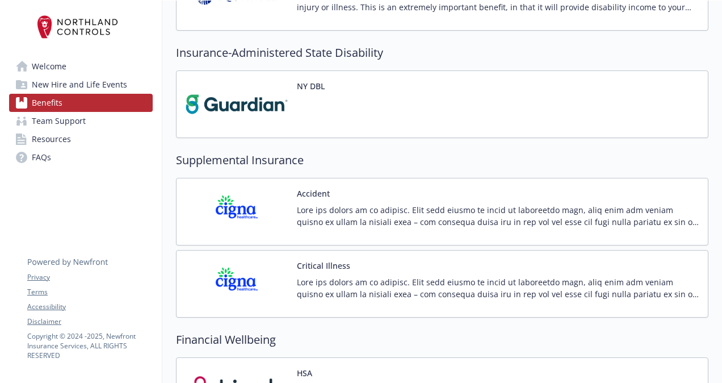
scroll to position [1204, 0]
